Goal: Task Accomplishment & Management: Manage account settings

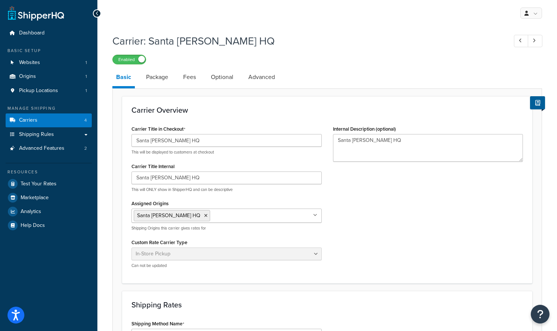
select select "pickup"
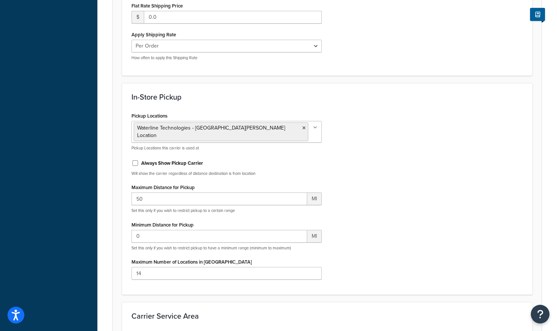
click at [402, 126] on div "Pickup Locations Waterline Technologies - [GEOGRAPHIC_DATA][PERSON_NAME] Locati…" at bounding box center [327, 198] width 403 height 175
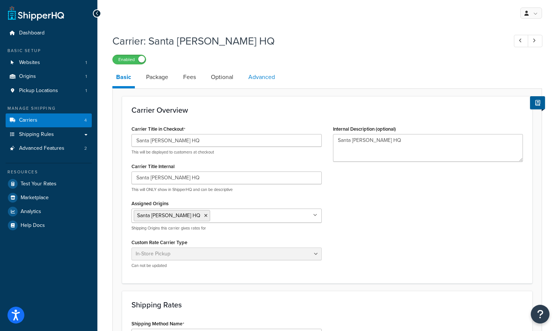
click at [271, 75] on link "Advanced" at bounding box center [262, 77] width 34 height 18
select select "false"
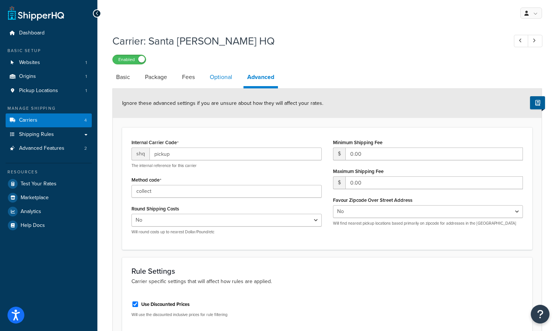
click at [223, 78] on link "Optional" at bounding box center [221, 77] width 30 height 18
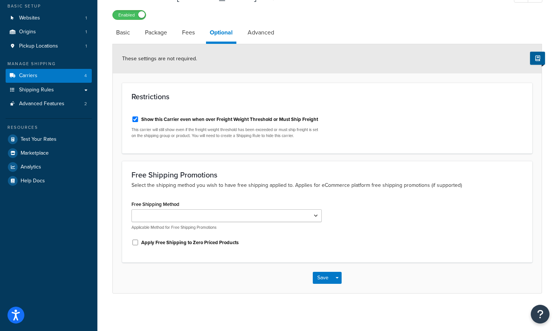
scroll to position [45, 0]
click at [183, 31] on link "Fees" at bounding box center [188, 33] width 20 height 18
select select "AFTER"
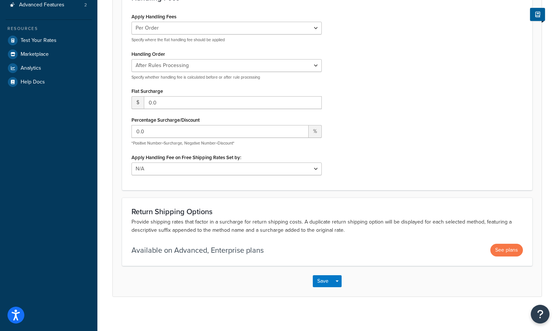
scroll to position [148, 0]
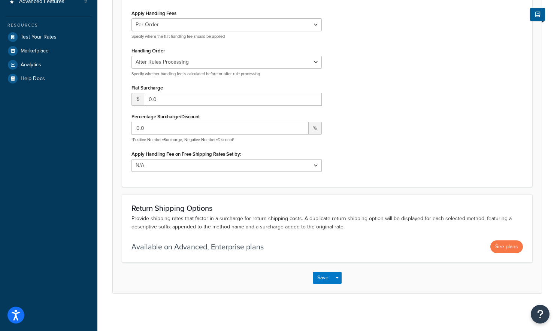
drag, startPoint x: 178, startPoint y: 205, endPoint x: 392, endPoint y: 69, distance: 253.5
click at [392, 69] on div "Apply Handling Fees Per Order Per Item Per Package Specify where the flat handl…" at bounding box center [327, 92] width 403 height 169
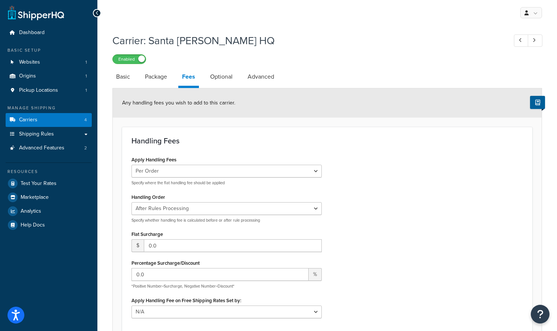
scroll to position [0, 0]
click at [371, 187] on div "Apply Handling Fees Per Order Per Item Per Package Specify where the flat handl…" at bounding box center [327, 239] width 403 height 169
